Goal: Find contact information: Find contact information

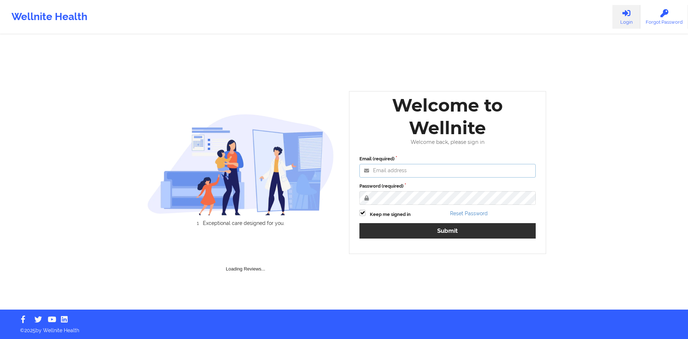
type input "[PERSON_NAME][EMAIL_ADDRESS][DOMAIN_NAME]"
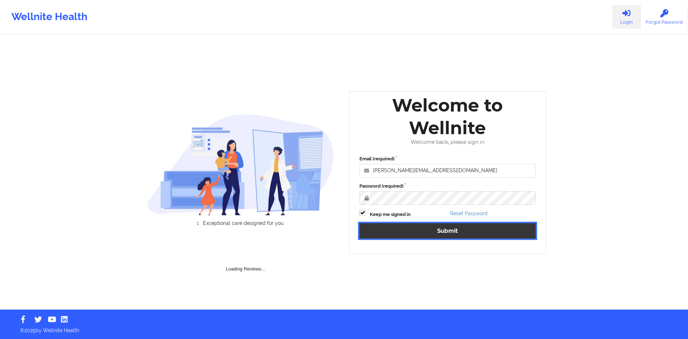
click at [438, 226] on button "Submit" at bounding box center [447, 230] width 176 height 15
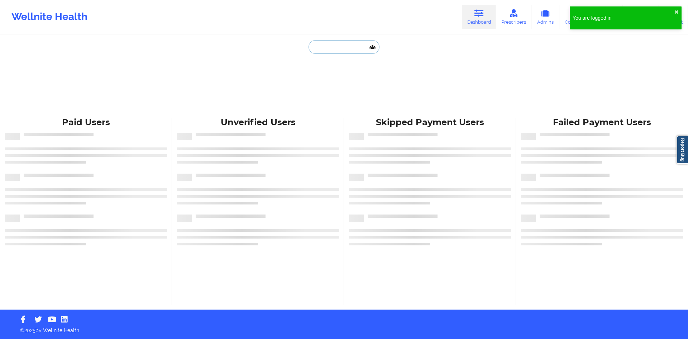
click at [339, 43] on input "text" at bounding box center [343, 47] width 71 height 14
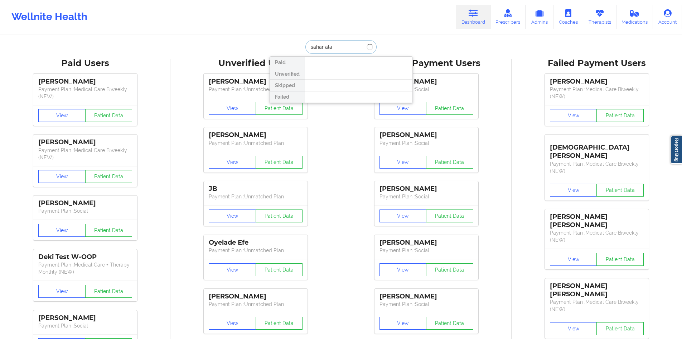
type input "[PERSON_NAME]"
click at [339, 85] on div "Social" at bounding box center [359, 88] width 96 height 6
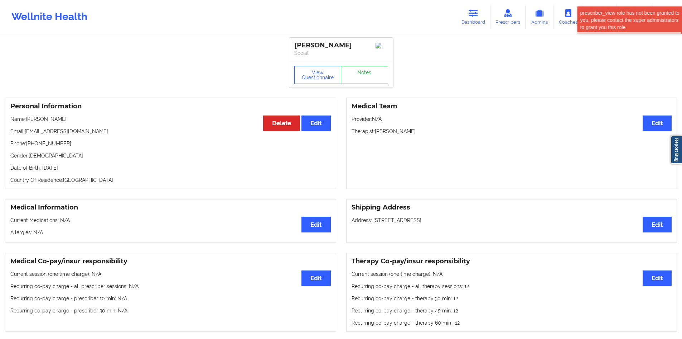
click at [361, 78] on link "Notes" at bounding box center [364, 75] width 47 height 18
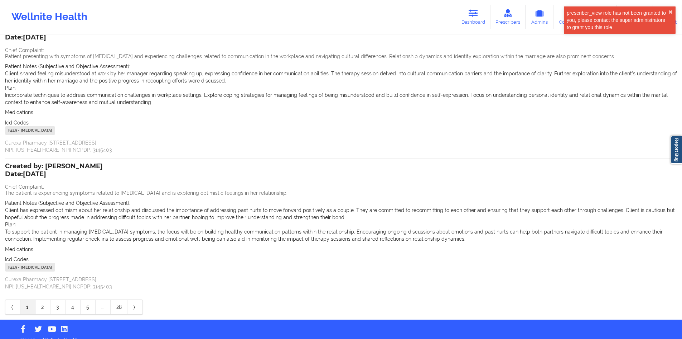
scroll to position [63, 0]
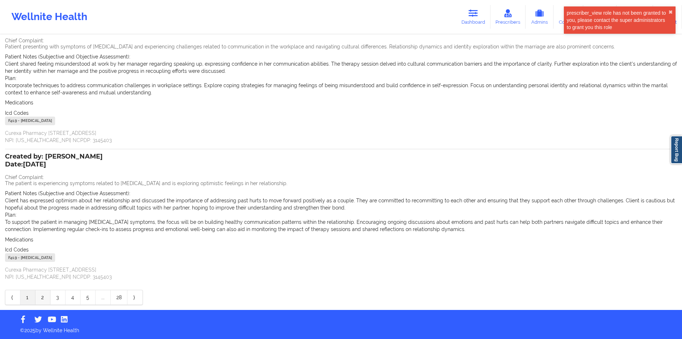
click at [47, 295] on link "2" at bounding box center [42, 297] width 15 height 14
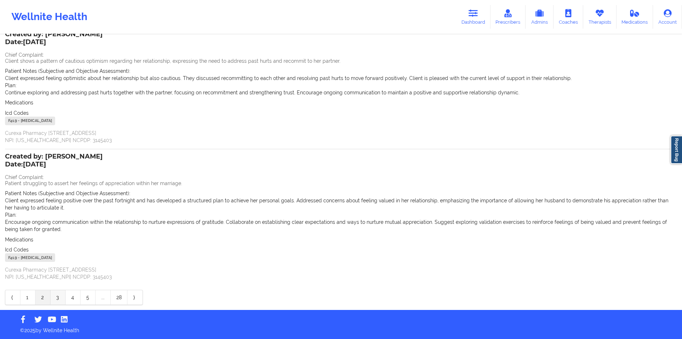
click at [59, 296] on link "3" at bounding box center [58, 297] width 15 height 14
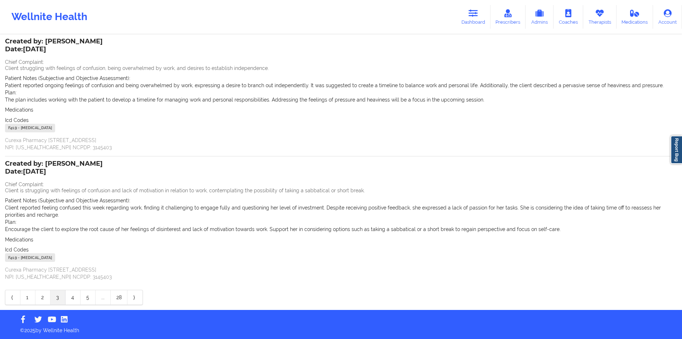
scroll to position [42, 0]
click at [72, 296] on link "4" at bounding box center [73, 297] width 15 height 14
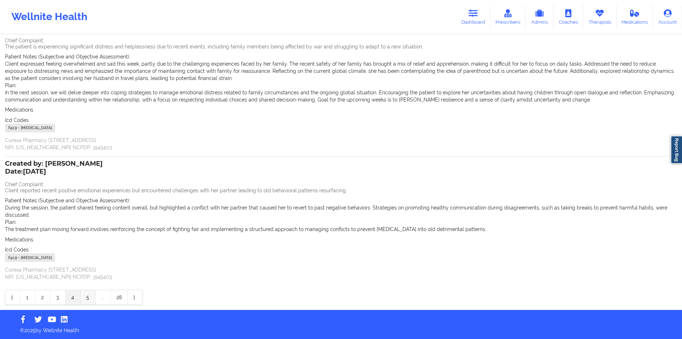
click at [83, 293] on link "5" at bounding box center [88, 297] width 15 height 14
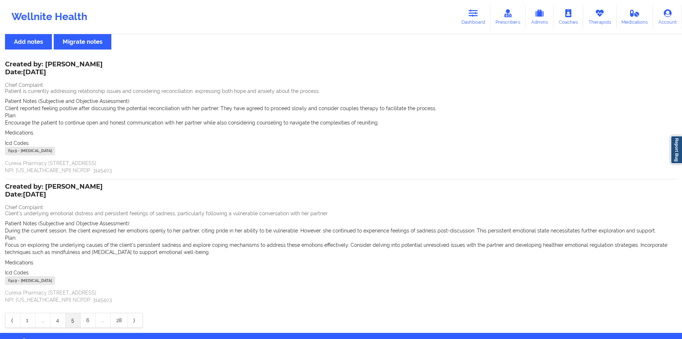
scroll to position [6, 0]
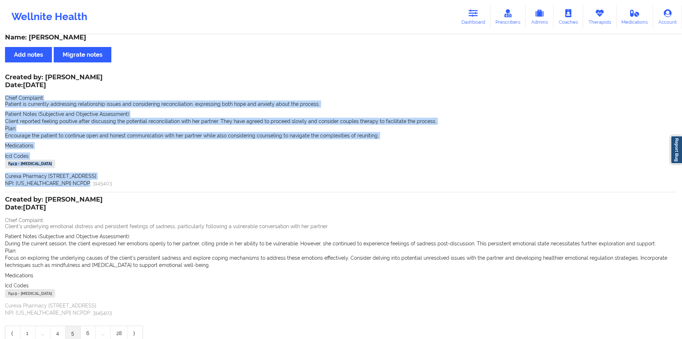
drag, startPoint x: 5, startPoint y: 99, endPoint x: 112, endPoint y: 180, distance: 134.8
click at [112, 180] on div "Name: [PERSON_NAME] Add notes Migrate notes Created by: [PERSON_NAME] Date: [DA…" at bounding box center [341, 187] width 682 height 316
copy div "Chief Complaint: Patient is currently addressing relationship issues and consid…"
click at [199, 152] on div "Created by: [PERSON_NAME] Date: [DATE] Chief Complaint: Patient is currently ad…" at bounding box center [341, 131] width 672 height 112
drag, startPoint x: 82, startPoint y: 184, endPoint x: 4, endPoint y: 91, distance: 121.5
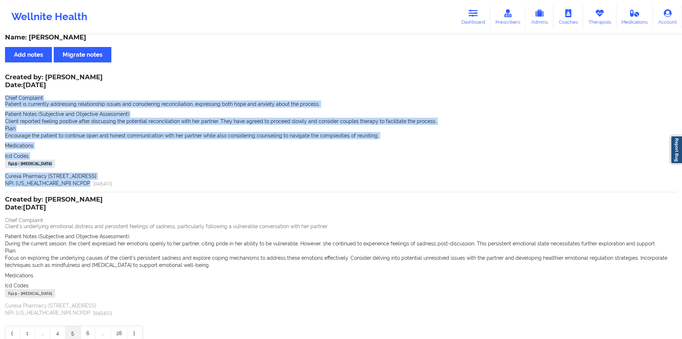
click at [4, 91] on div "Name: [PERSON_NAME] Add notes Migrate notes Created by: [PERSON_NAME] Date: [DA…" at bounding box center [341, 187] width 682 height 316
copy div "Chief Complaint: Patient is currently addressing relationship issues and consid…"
click at [481, 20] on link "Dashboard" at bounding box center [473, 17] width 34 height 24
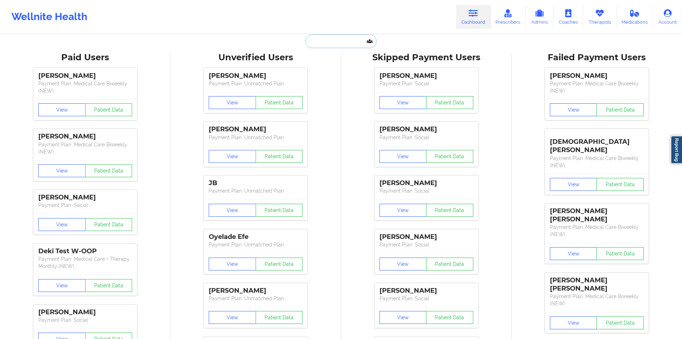
click at [350, 45] on input "text" at bounding box center [341, 41] width 71 height 14
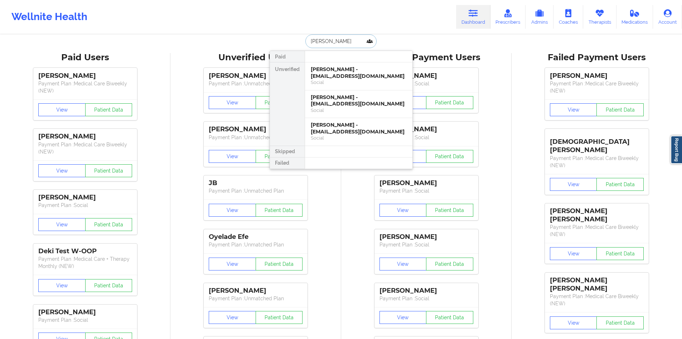
type input "[PERSON_NAME]"
click at [341, 81] on div "Social" at bounding box center [359, 82] width 96 height 6
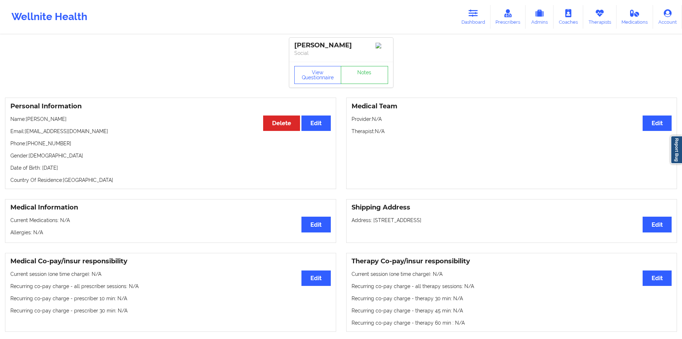
click at [68, 133] on p "Email: [EMAIL_ADDRESS][DOMAIN_NAME]" at bounding box center [170, 131] width 321 height 7
click at [28, 133] on p "Email: [EMAIL_ADDRESS][DOMAIN_NAME]" at bounding box center [170, 131] width 321 height 7
drag, startPoint x: 28, startPoint y: 133, endPoint x: 100, endPoint y: 136, distance: 72.4
click at [100, 135] on p "Email: [EMAIL_ADDRESS][DOMAIN_NAME]" at bounding box center [170, 131] width 321 height 7
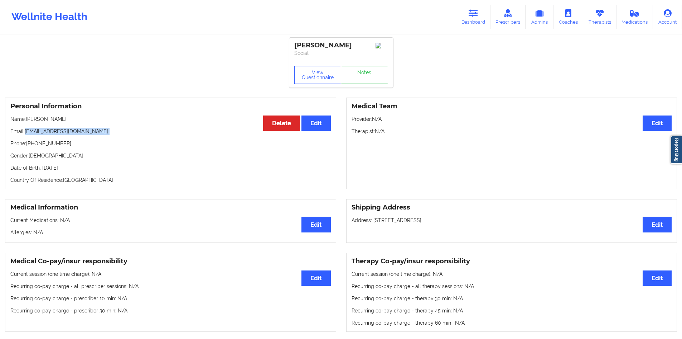
drag, startPoint x: 480, startPoint y: 18, endPoint x: 442, endPoint y: 29, distance: 39.6
click at [480, 18] on link "Dashboard" at bounding box center [473, 17] width 34 height 24
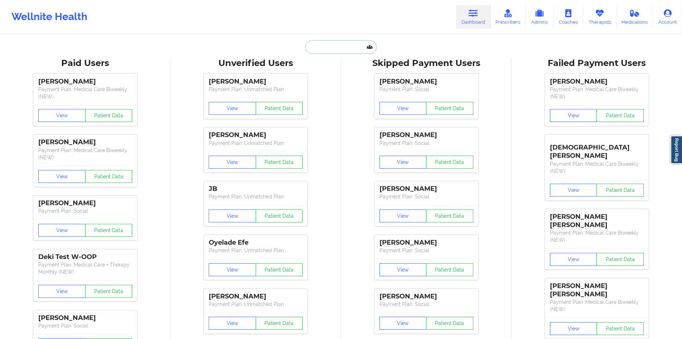
click at [359, 44] on input "text" at bounding box center [341, 47] width 71 height 14
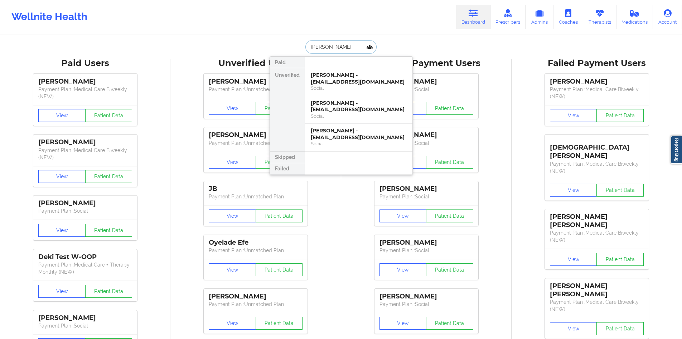
type input "[PERSON_NAME]"
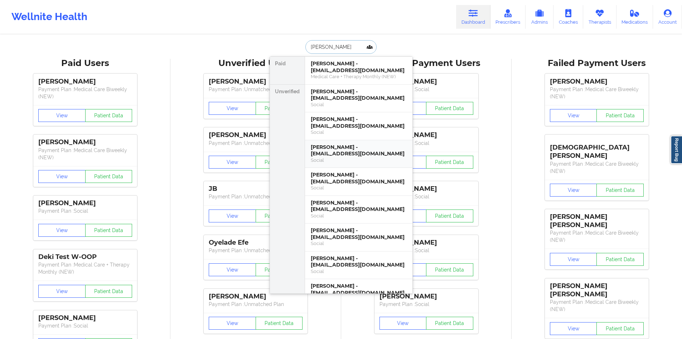
click at [353, 112] on div "[PERSON_NAME] - [EMAIL_ADDRESS][DOMAIN_NAME] Social" at bounding box center [358, 99] width 107 height 28
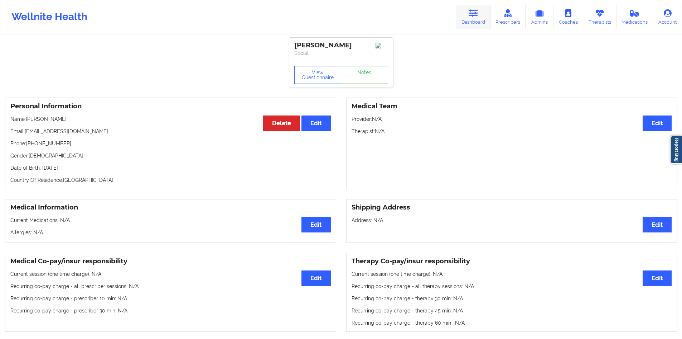
click at [465, 20] on link "Dashboard" at bounding box center [473, 17] width 34 height 24
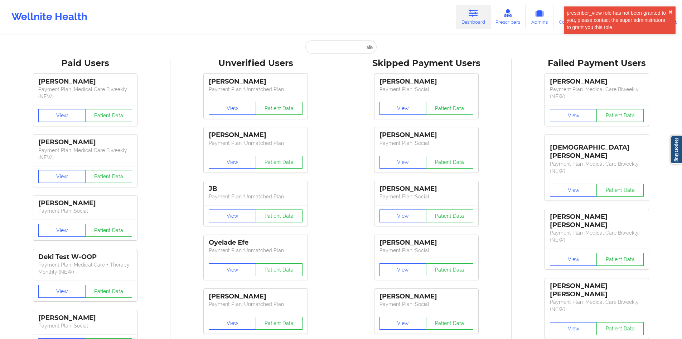
click at [353, 50] on input "text" at bounding box center [341, 47] width 71 height 14
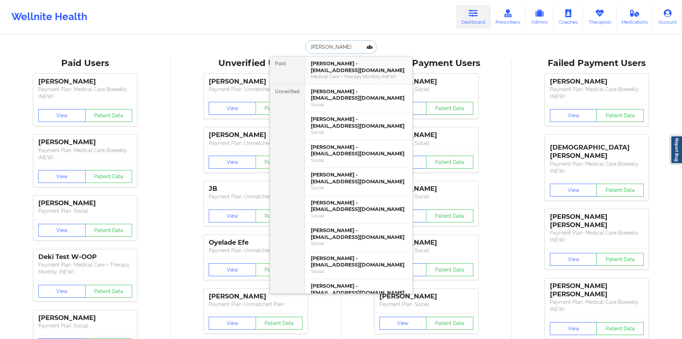
type input "[PERSON_NAME]"
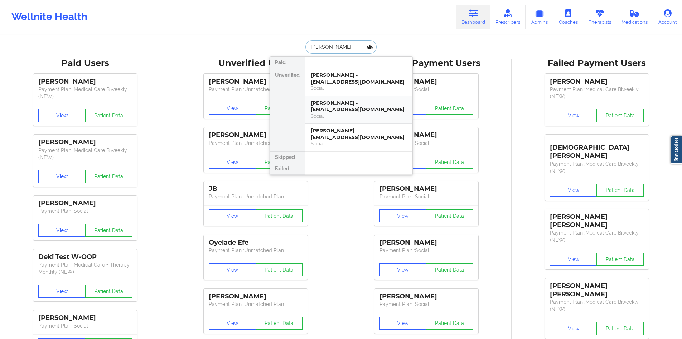
click at [337, 112] on div "[PERSON_NAME] - [EMAIL_ADDRESS][DOMAIN_NAME]" at bounding box center [359, 106] width 96 height 13
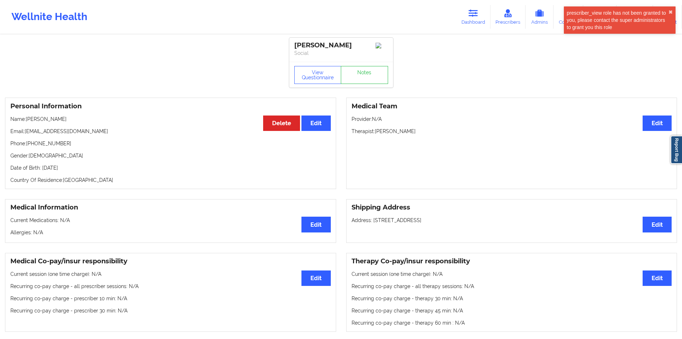
click at [45, 132] on p "Email: [EMAIL_ADDRESS][DOMAIN_NAME]" at bounding box center [170, 131] width 321 height 7
click at [37, 133] on p "Email: [EMAIL_ADDRESS][DOMAIN_NAME]" at bounding box center [170, 131] width 321 height 7
drag, startPoint x: 37, startPoint y: 133, endPoint x: 93, endPoint y: 135, distance: 55.9
click at [93, 135] on p "Email: [EMAIL_ADDRESS][DOMAIN_NAME]" at bounding box center [170, 131] width 321 height 7
copy p "[EMAIL_ADDRESS][DOMAIN_NAME]"
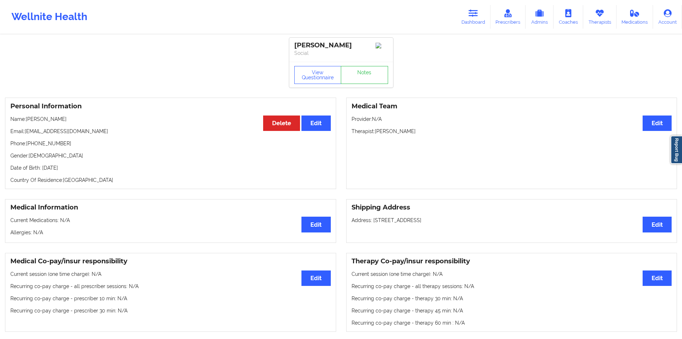
click at [62, 143] on p "Phone: [PHONE_NUMBER]" at bounding box center [170, 143] width 321 height 7
drag, startPoint x: 62, startPoint y: 143, endPoint x: 30, endPoint y: 143, distance: 31.9
click at [30, 143] on p "Phone: [PHONE_NUMBER]" at bounding box center [170, 143] width 321 height 7
copy p "[PHONE_NUMBER]"
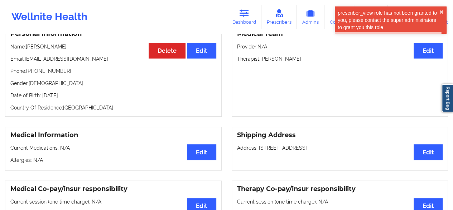
scroll to position [72, 0]
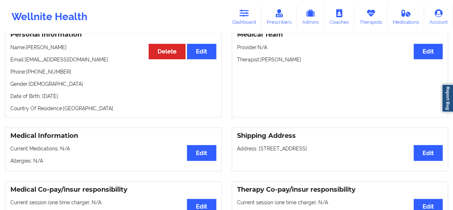
click at [99, 59] on p "Email: [EMAIL_ADDRESS][DOMAIN_NAME]" at bounding box center [113, 59] width 206 height 7
drag, startPoint x: 99, startPoint y: 59, endPoint x: 42, endPoint y: 64, distance: 56.8
click at [42, 63] on p "Email: [EMAIL_ADDRESS][DOMAIN_NAME]" at bounding box center [113, 59] width 206 height 7
copy p "[EMAIL_ADDRESS][DOMAIN_NAME]"
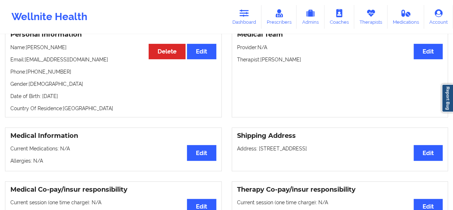
copy p "[EMAIL_ADDRESS][DOMAIN_NAME]"
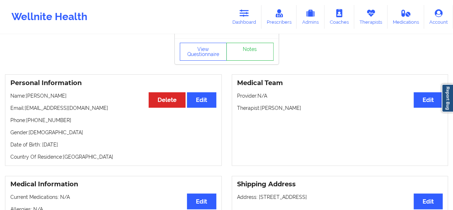
scroll to position [0, 0]
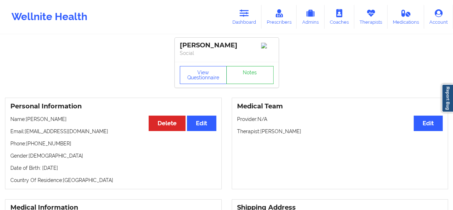
click at [215, 45] on div "[PERSON_NAME]" at bounding box center [227, 45] width 94 height 8
copy div "[PERSON_NAME]"
click at [59, 146] on p "Phone: [PHONE_NUMBER]" at bounding box center [113, 143] width 206 height 7
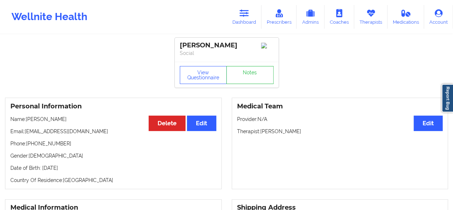
click at [30, 147] on p "Phone: [PHONE_NUMBER]" at bounding box center [113, 143] width 206 height 7
drag, startPoint x: 30, startPoint y: 147, endPoint x: 59, endPoint y: 149, distance: 29.1
click at [59, 147] on p "Phone: [PHONE_NUMBER]" at bounding box center [113, 143] width 206 height 7
copy p "[PHONE_NUMBER]"
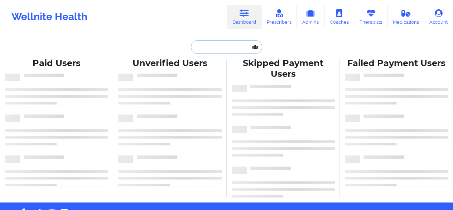
click at [242, 44] on input "text" at bounding box center [226, 47] width 71 height 14
